Goal: Find specific page/section: Find specific page/section

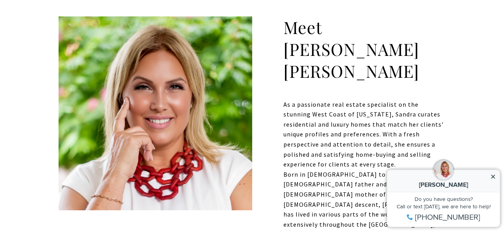
scroll to position [273, 0]
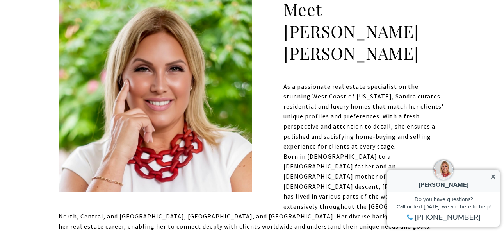
click at [491, 177] on icon at bounding box center [493, 176] width 5 height 5
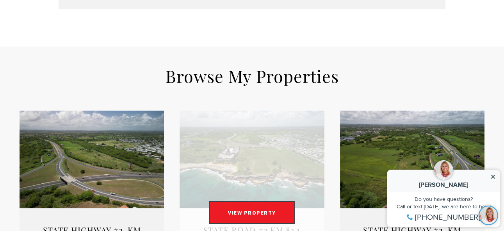
scroll to position [820, 0]
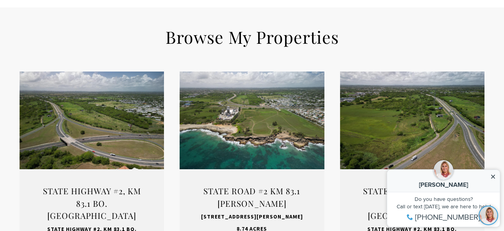
click at [492, 178] on icon at bounding box center [493, 177] width 4 height 4
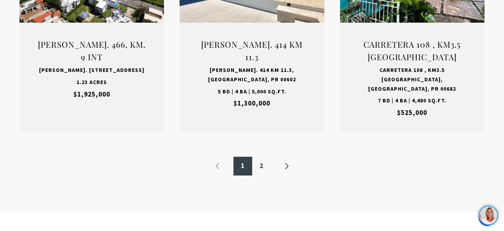
scroll to position [1211, 0]
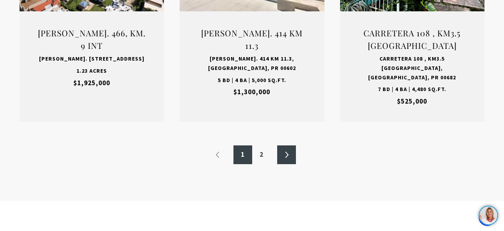
click at [287, 145] on link "»" at bounding box center [286, 154] width 19 height 19
